Goal: Find specific page/section: Find specific page/section

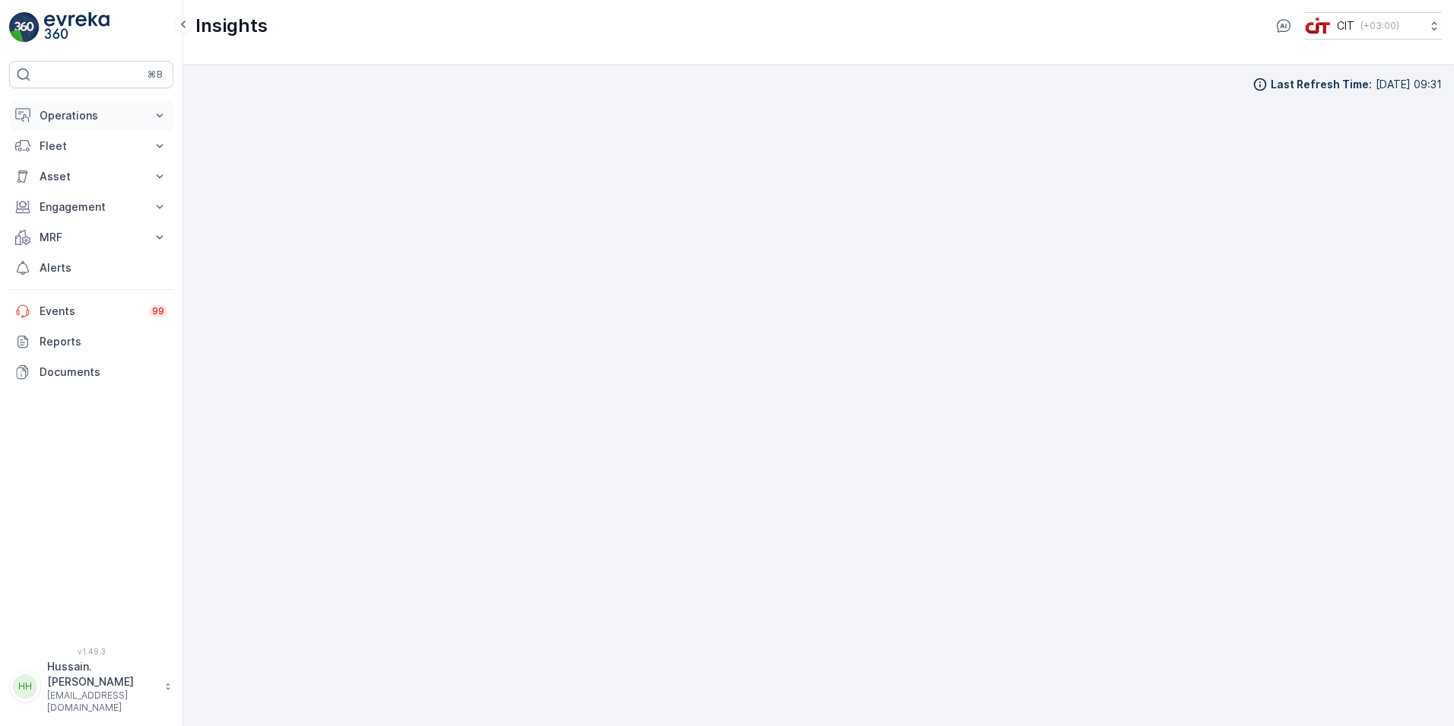
click at [141, 110] on p "Operations" at bounding box center [91, 115] width 103 height 15
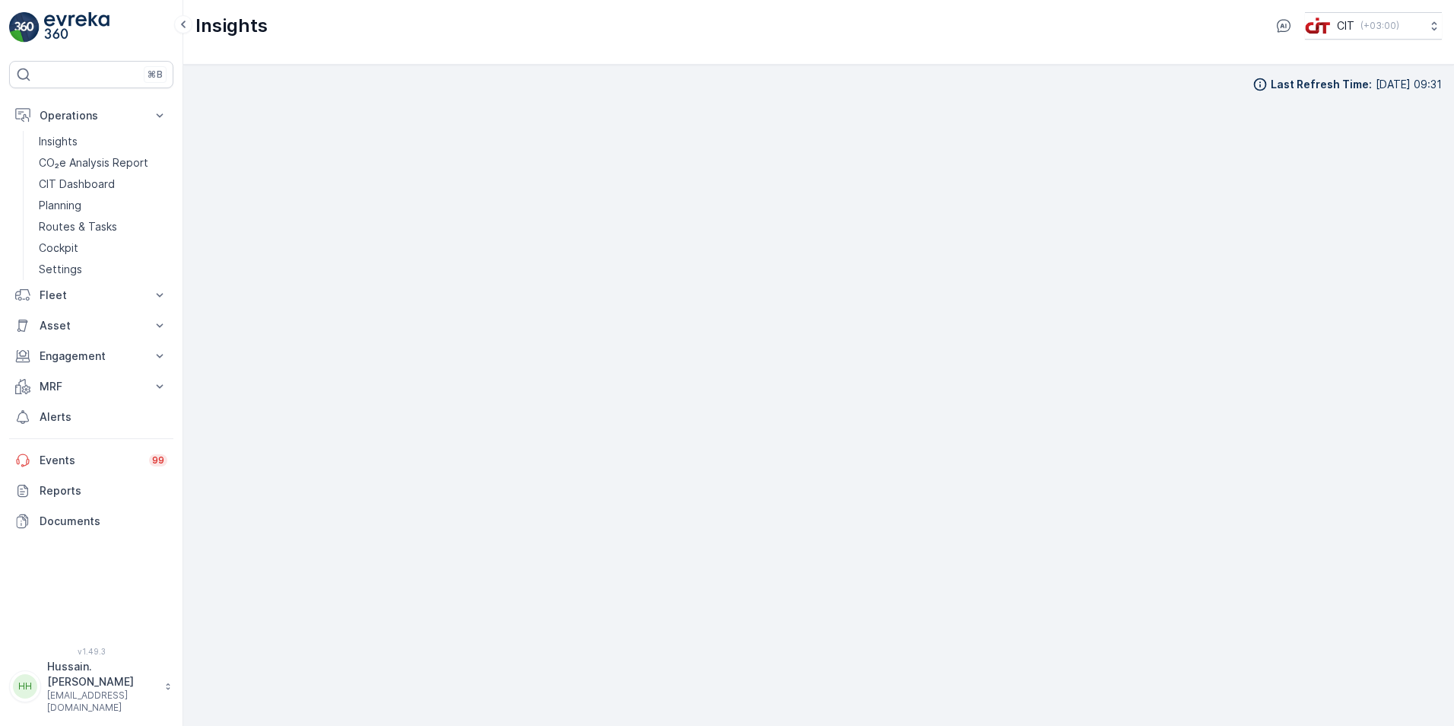
scroll to position [15, 0]
click at [90, 222] on p "Routes & Tasks" at bounding box center [78, 226] width 78 height 15
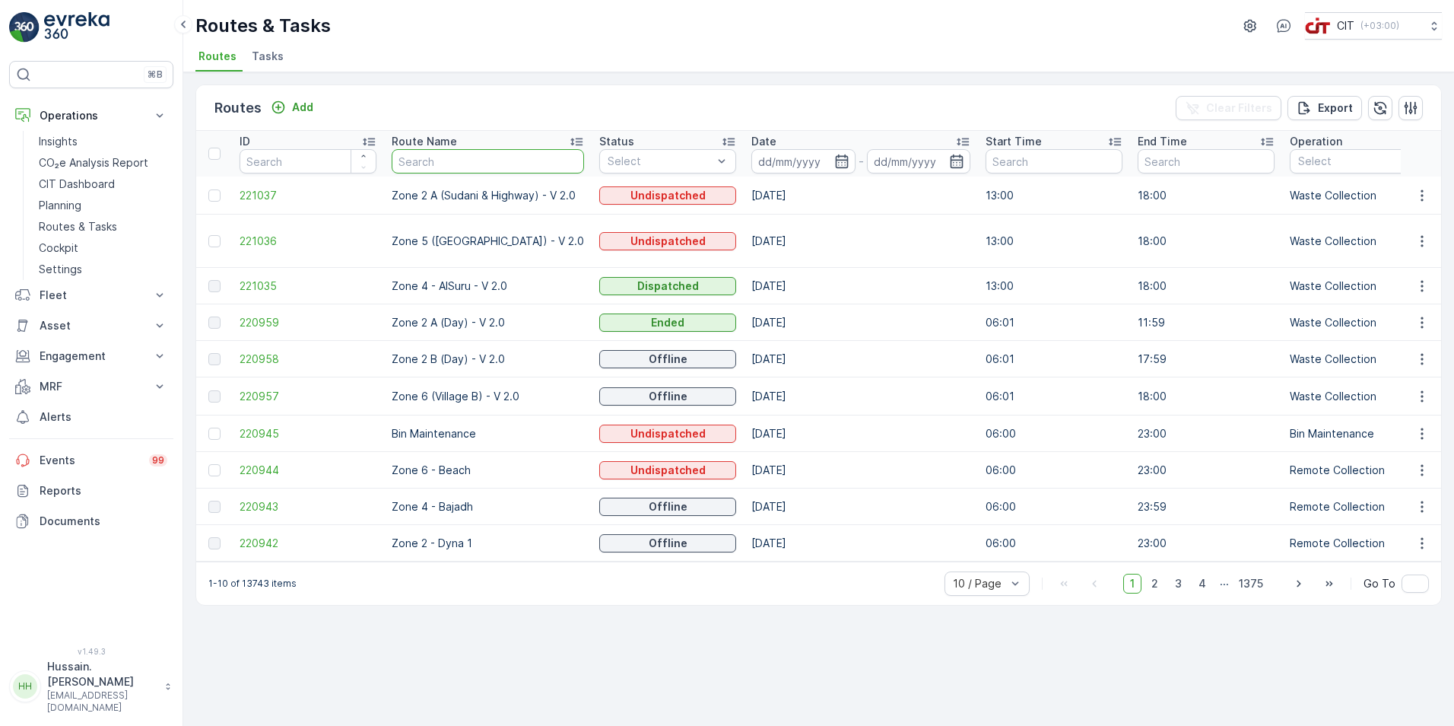
click at [421, 170] on input "text" at bounding box center [488, 161] width 192 height 24
type input "zone"
click at [65, 107] on button "Operations" at bounding box center [91, 115] width 164 height 30
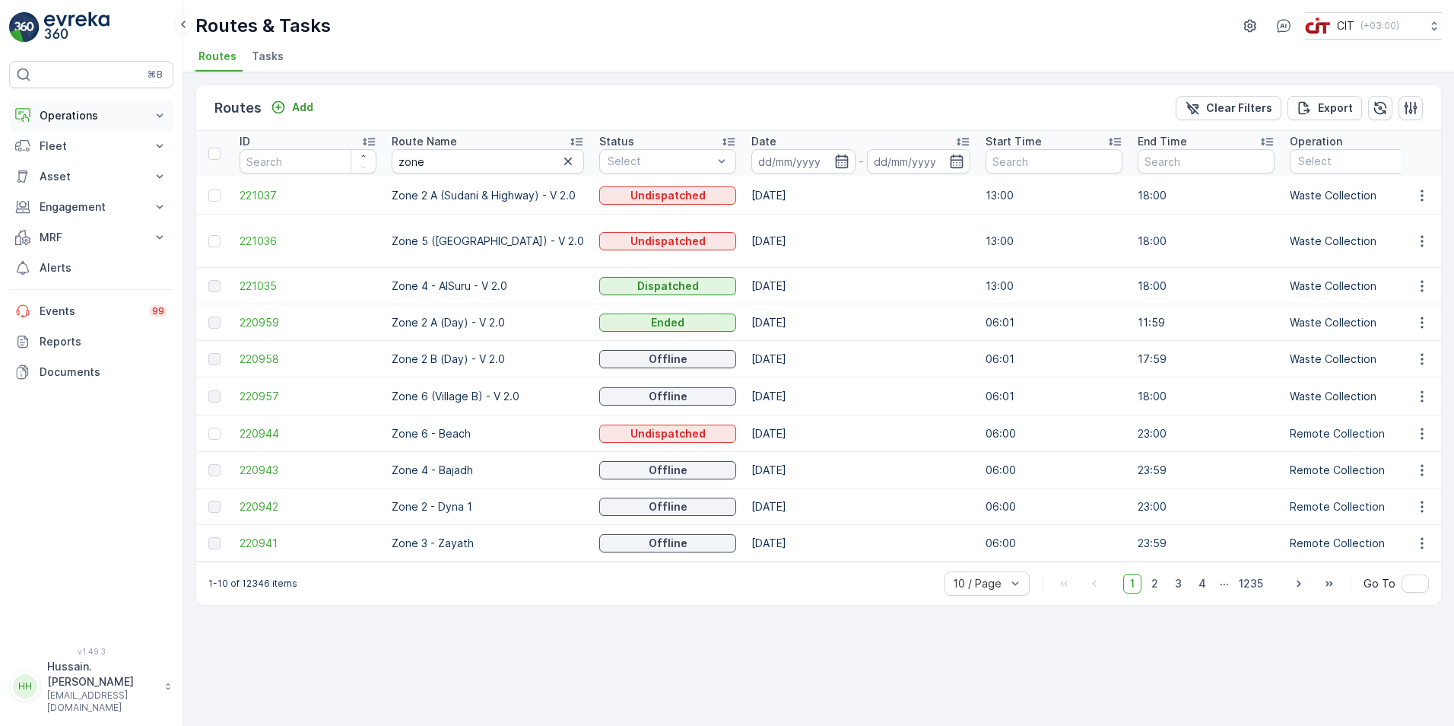
click at [93, 113] on p "Operations" at bounding box center [91, 115] width 103 height 15
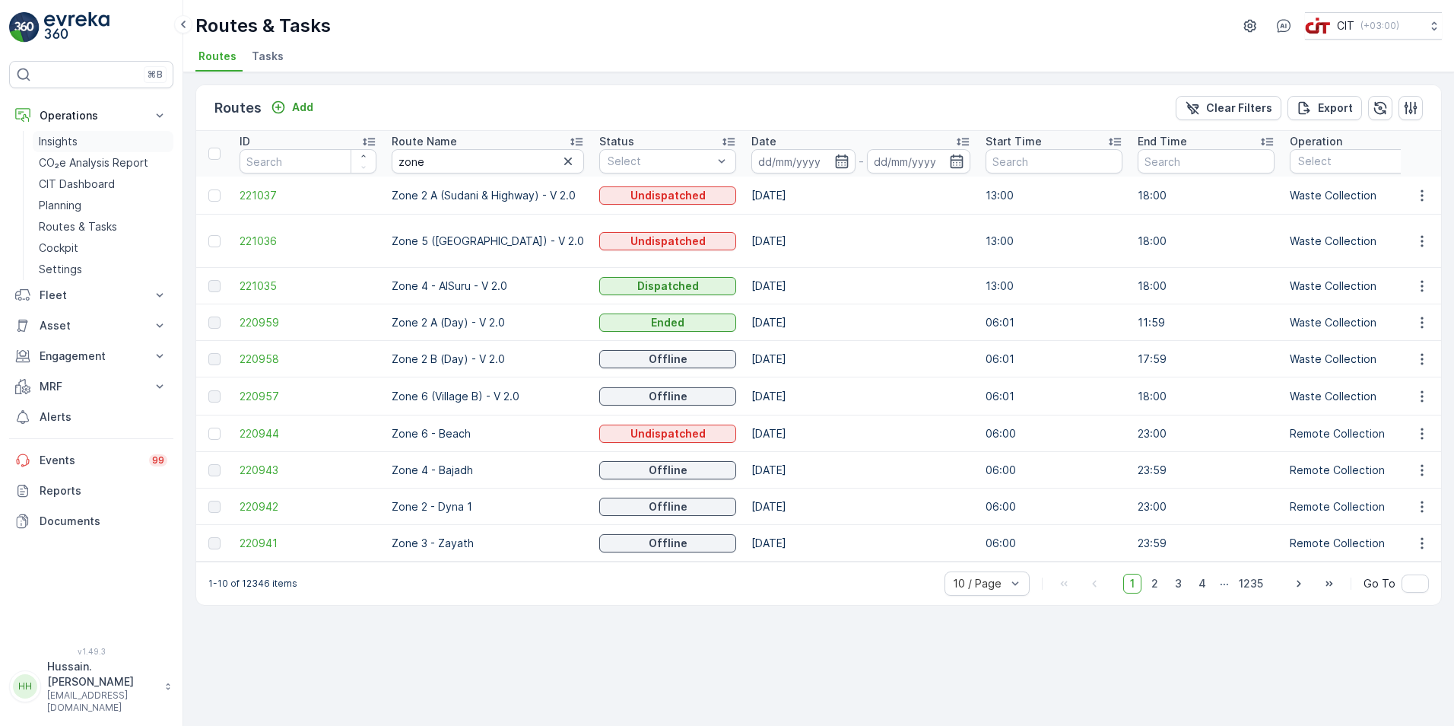
click at [84, 139] on link "Insights" at bounding box center [103, 141] width 141 height 21
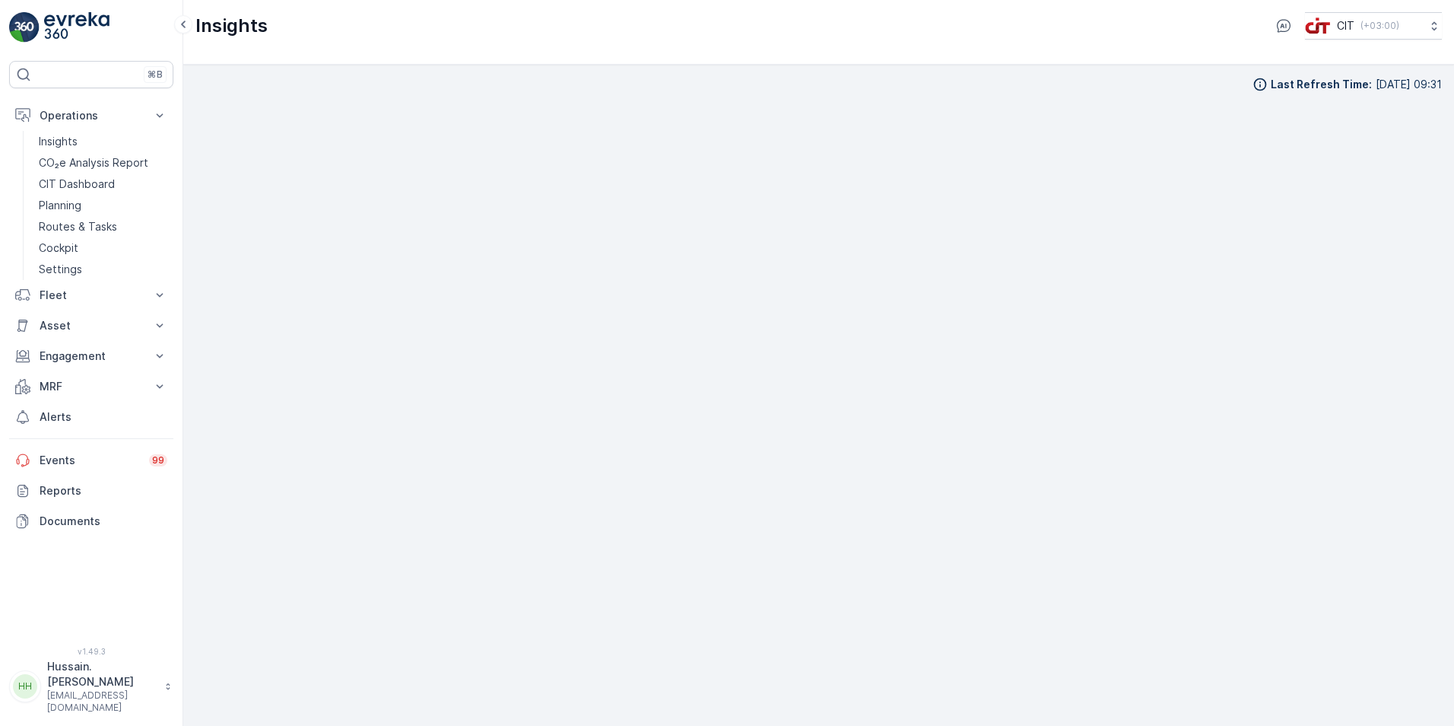
scroll to position [15, 0]
